Goal: Transaction & Acquisition: Obtain resource

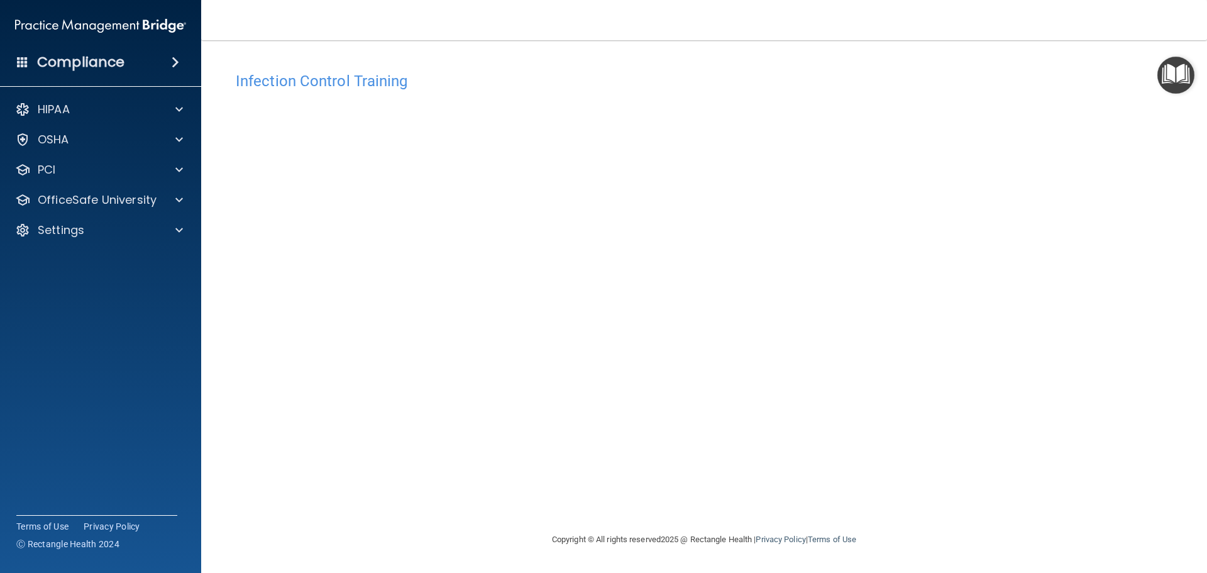
click at [1178, 77] on img "Open Resource Center" at bounding box center [1175, 75] width 37 height 37
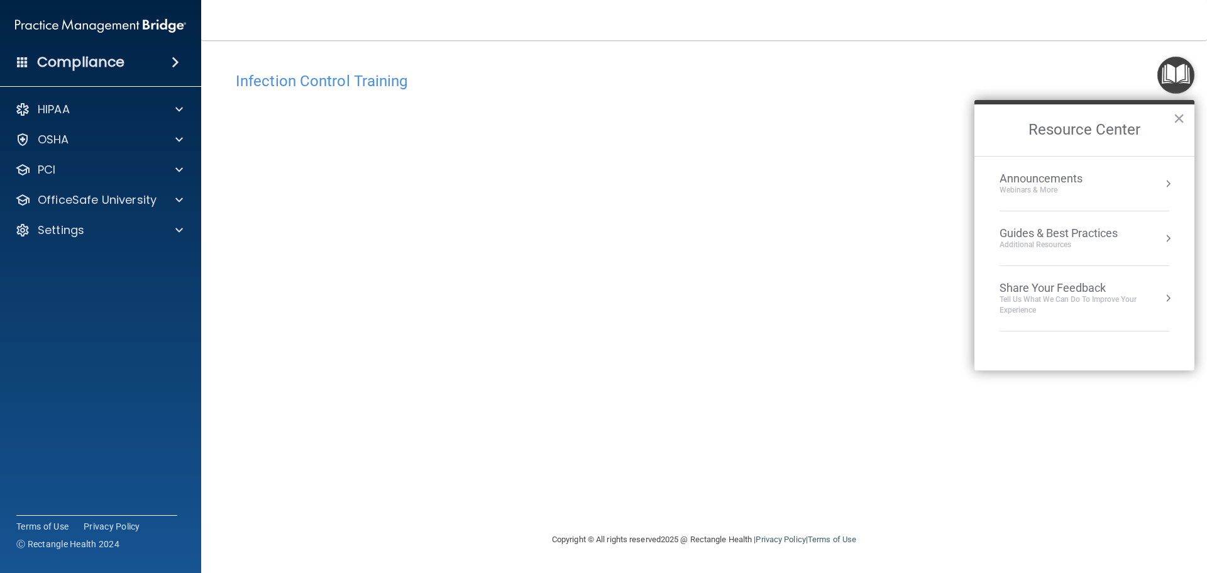
click at [1178, 77] on img "Open Resource Center" at bounding box center [1175, 75] width 37 height 37
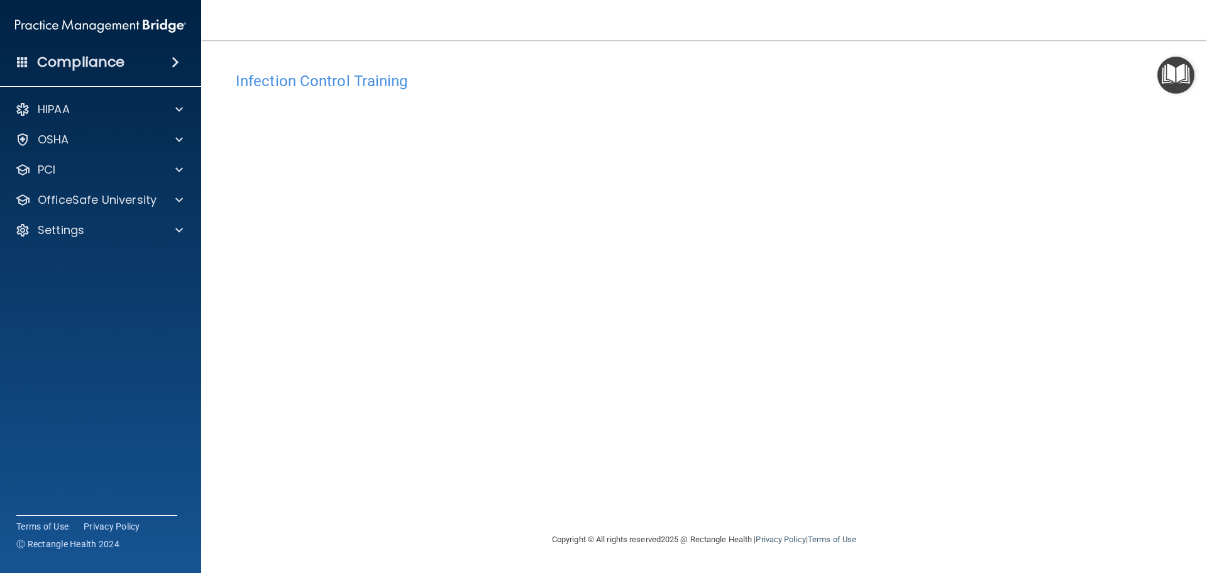
click at [1178, 77] on img "Open Resource Center" at bounding box center [1175, 75] width 37 height 37
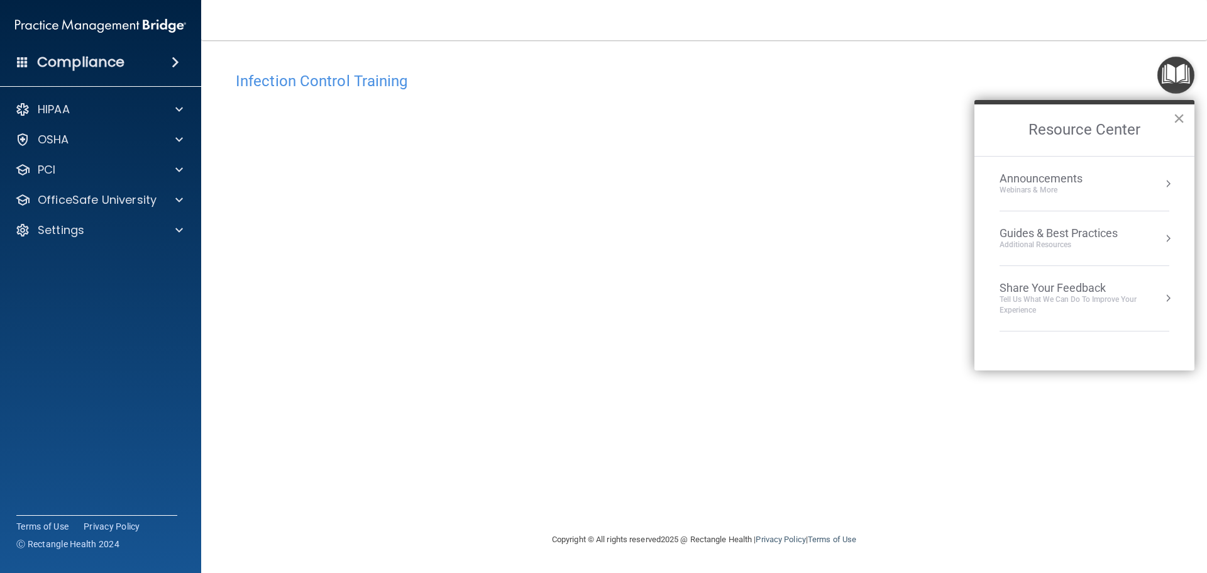
click at [1179, 117] on button "×" at bounding box center [1179, 118] width 12 height 20
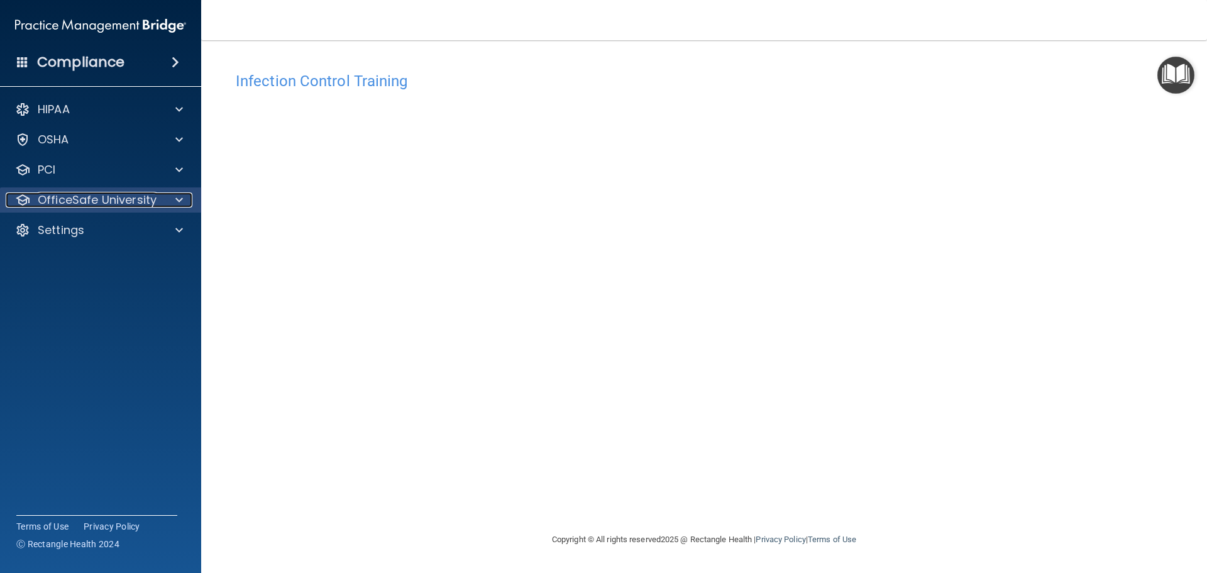
click at [170, 195] on div at bounding box center [177, 199] width 31 height 15
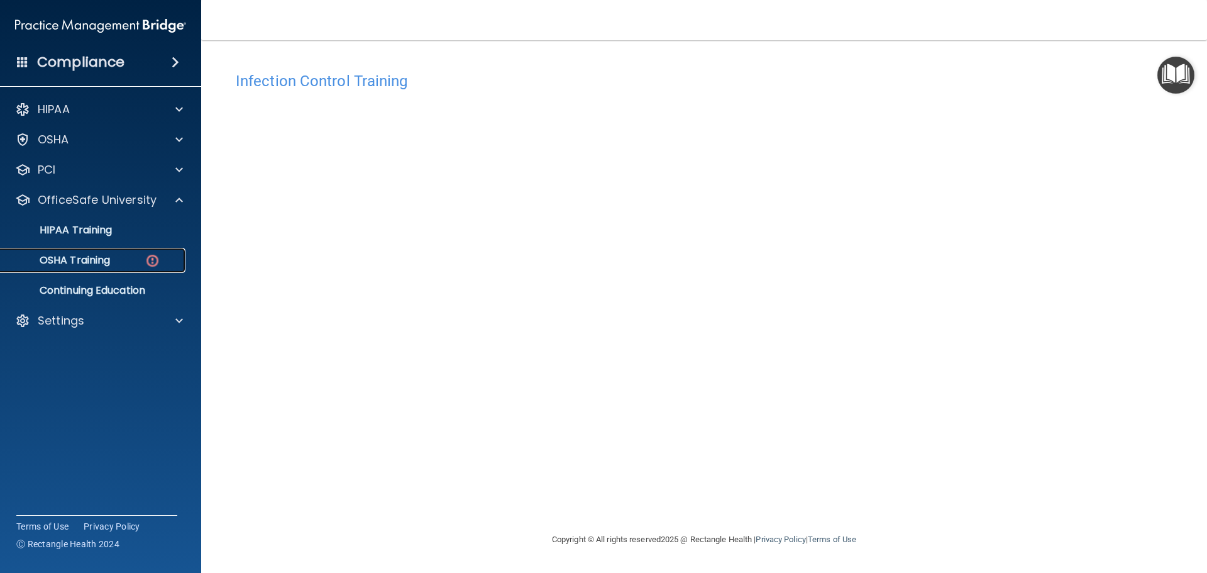
click at [140, 259] on div "OSHA Training" at bounding box center [94, 260] width 172 height 13
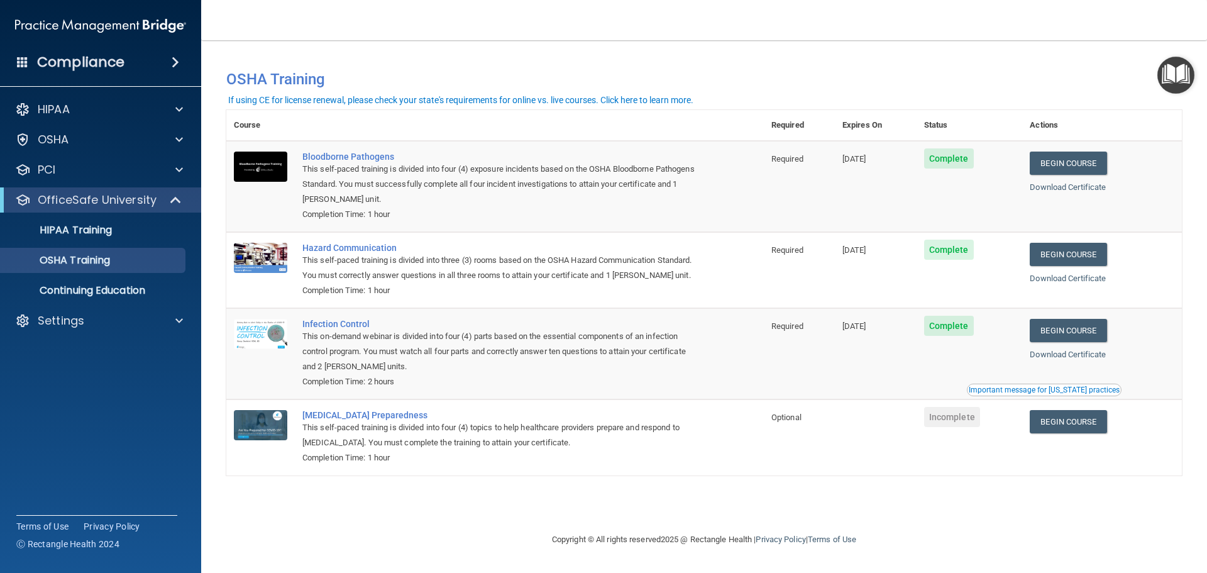
click at [1087, 388] on div "Important message for California practices" at bounding box center [1044, 390] width 151 height 8
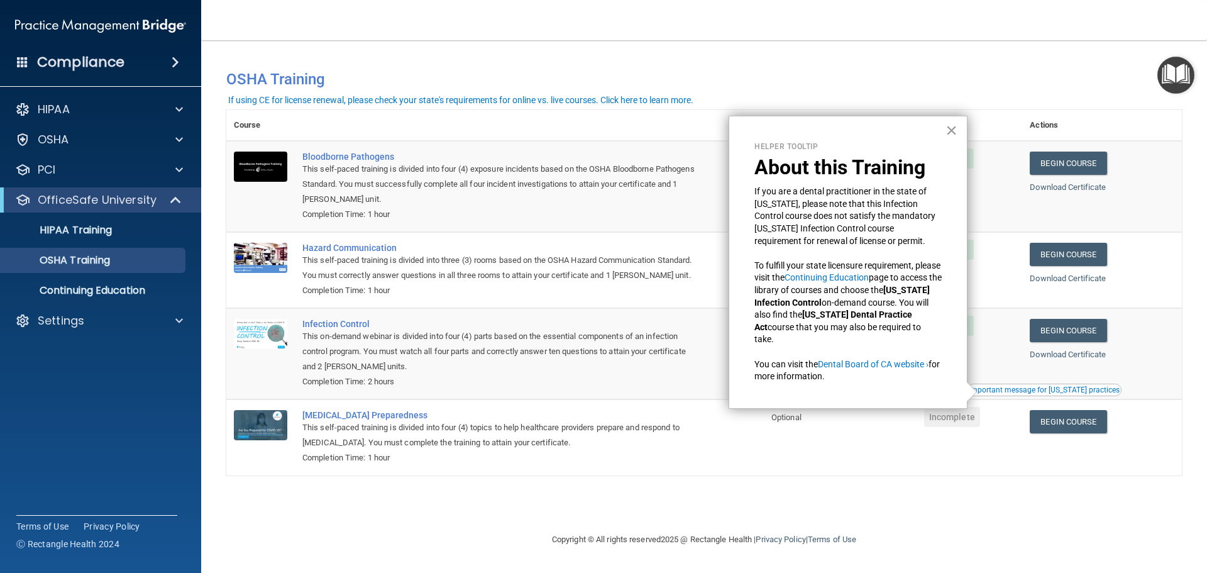
click at [953, 131] on button "×" at bounding box center [951, 130] width 12 height 20
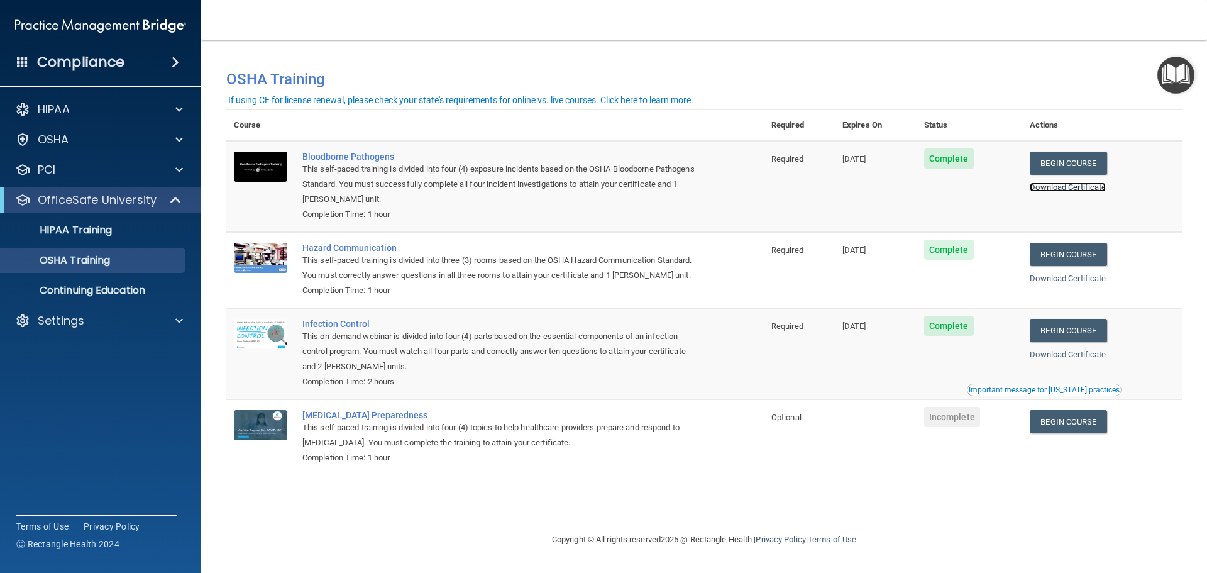
click at [1079, 184] on link "Download Certificate" at bounding box center [1068, 186] width 76 height 9
click at [1071, 278] on link "Download Certificate" at bounding box center [1068, 277] width 76 height 9
click at [1062, 358] on link "Download Certificate" at bounding box center [1068, 353] width 76 height 9
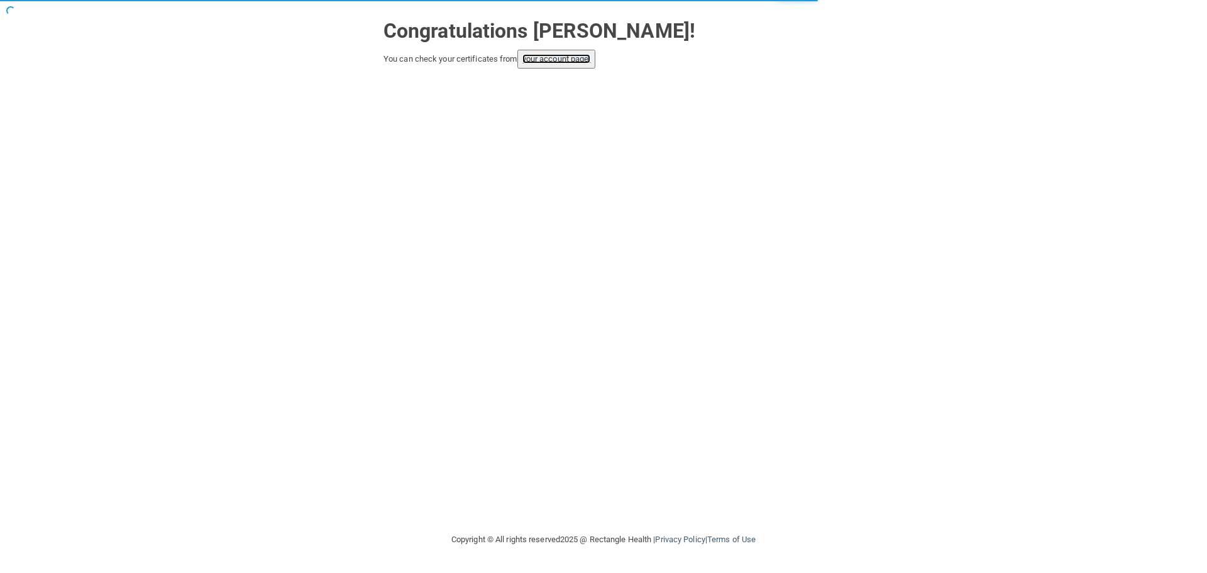
click at [574, 62] on link "your account page!" at bounding box center [556, 58] width 69 height 9
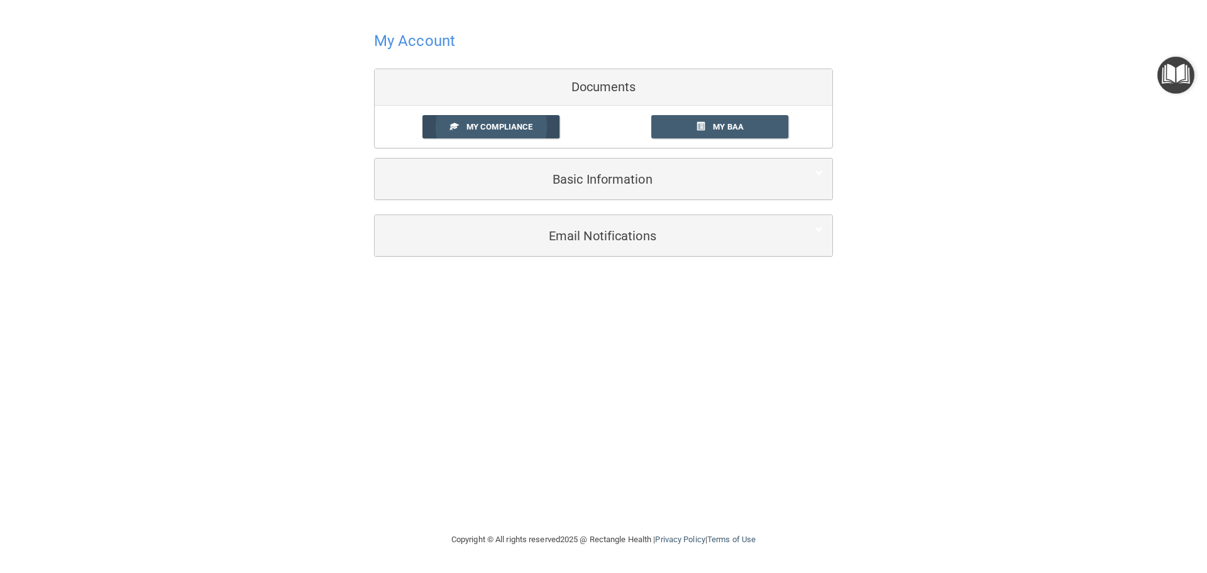
click at [494, 127] on span "My Compliance" at bounding box center [499, 126] width 66 height 9
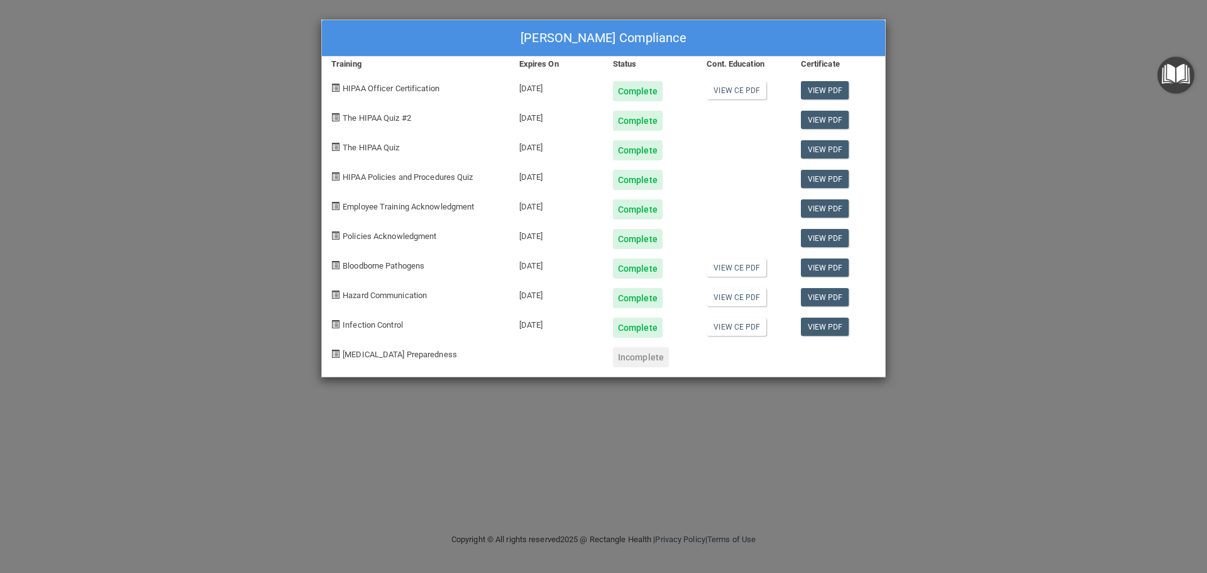
click at [1055, 49] on div "[PERSON_NAME] Compliance Training Expires On Status Cont. Education Certificate…" at bounding box center [603, 286] width 1207 height 573
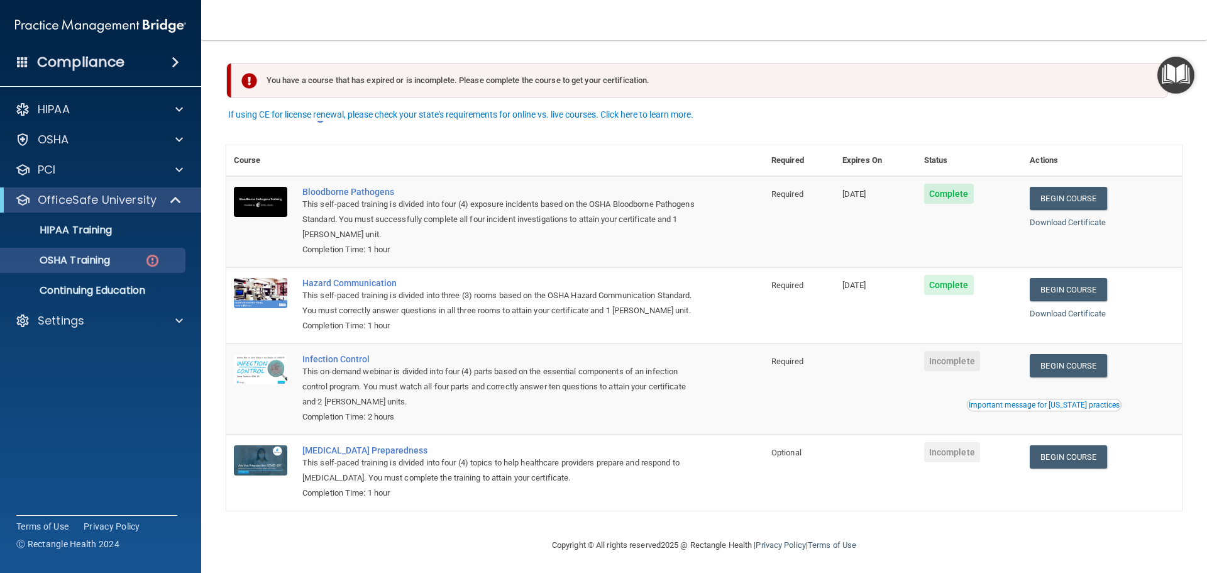
scroll to position [21, 0]
